Goal: Navigation & Orientation: Find specific page/section

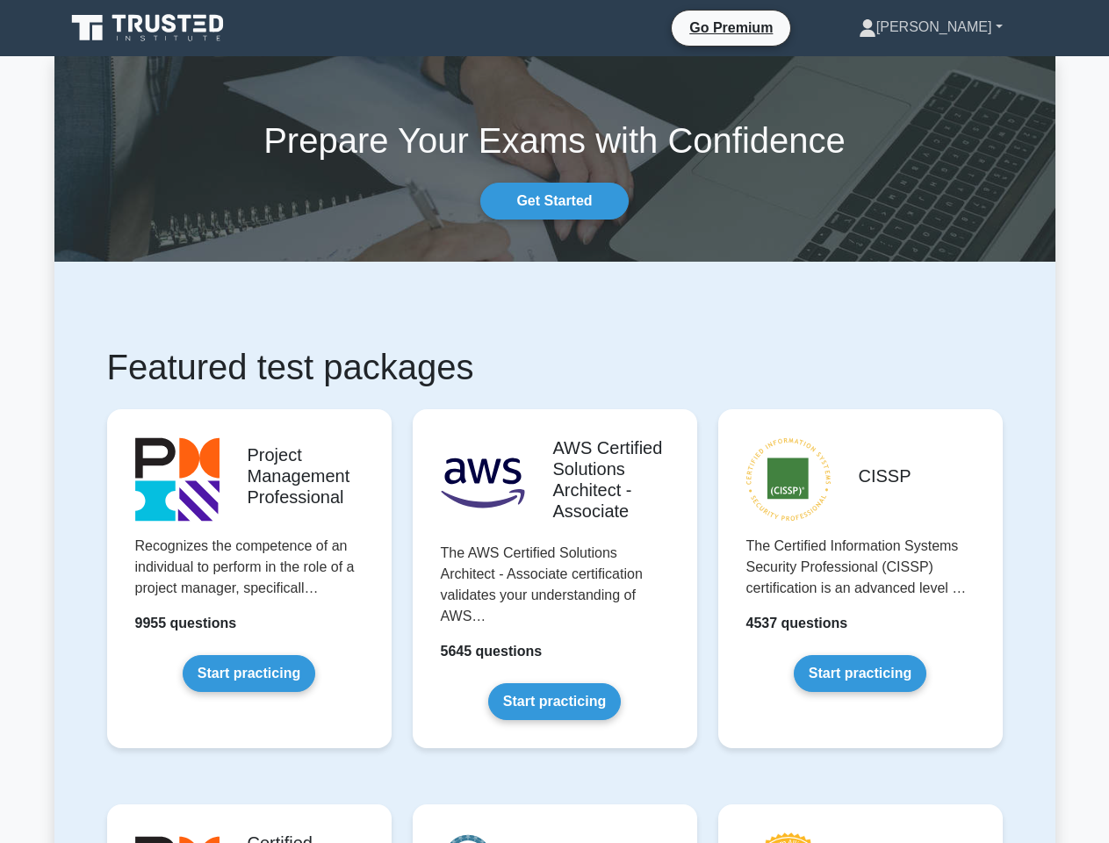
click at [956, 27] on link "[PERSON_NAME]" at bounding box center [931, 27] width 228 height 35
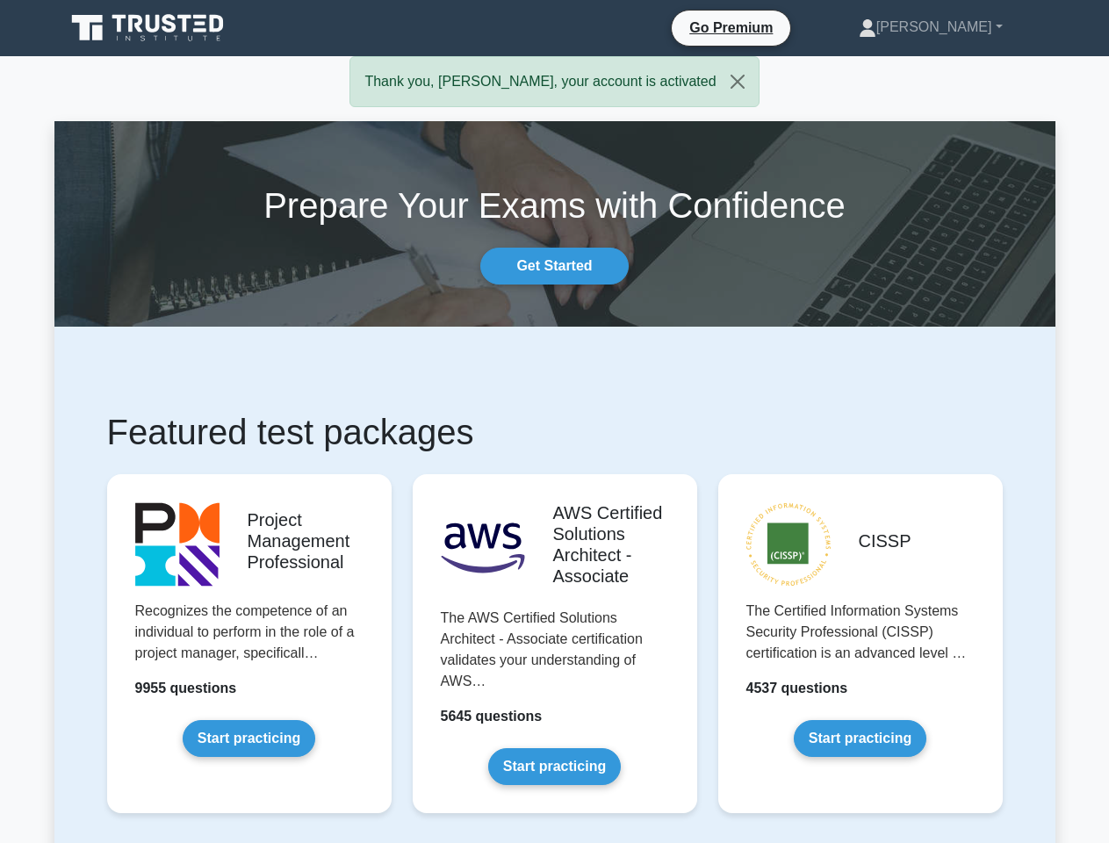
click at [956, 27] on link "[PERSON_NAME]" at bounding box center [931, 27] width 228 height 35
